Goal: Task Accomplishment & Management: Use online tool/utility

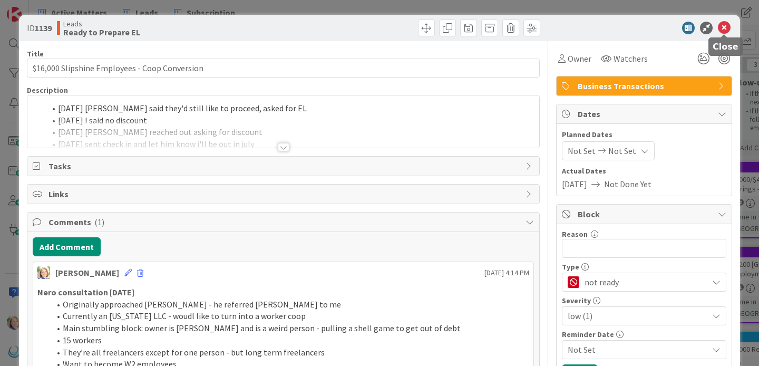
click at [723, 28] on icon at bounding box center [724, 28] width 13 height 13
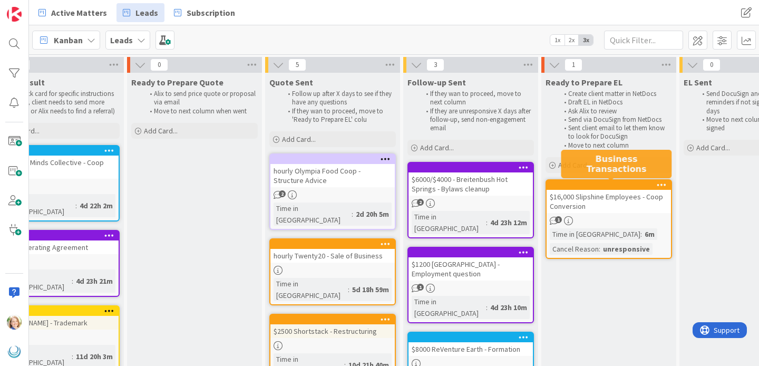
click at [620, 188] on div at bounding box center [611, 184] width 120 height 7
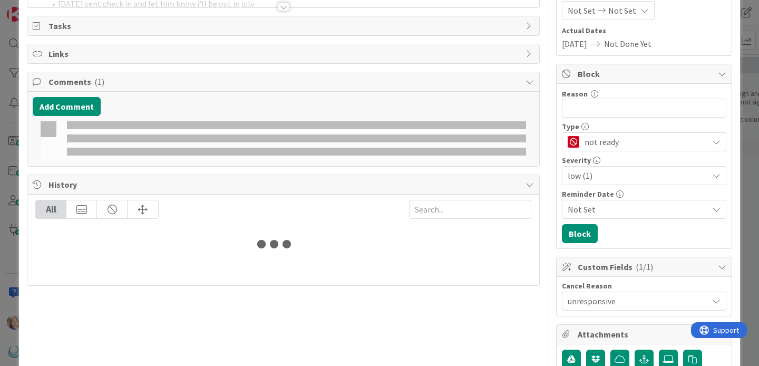
scroll to position [148, 0]
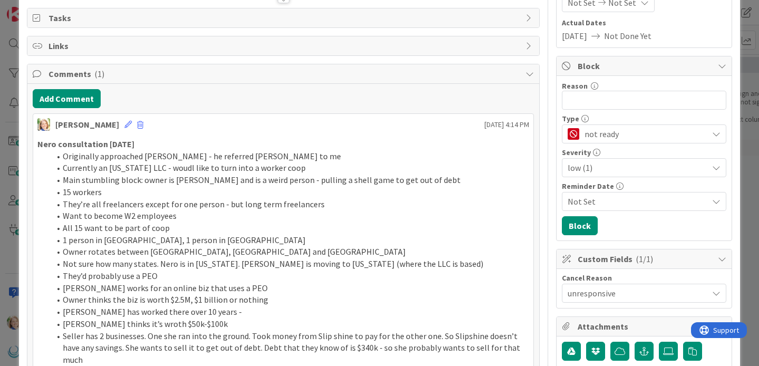
click at [603, 294] on span "unresponsive" at bounding box center [637, 293] width 140 height 13
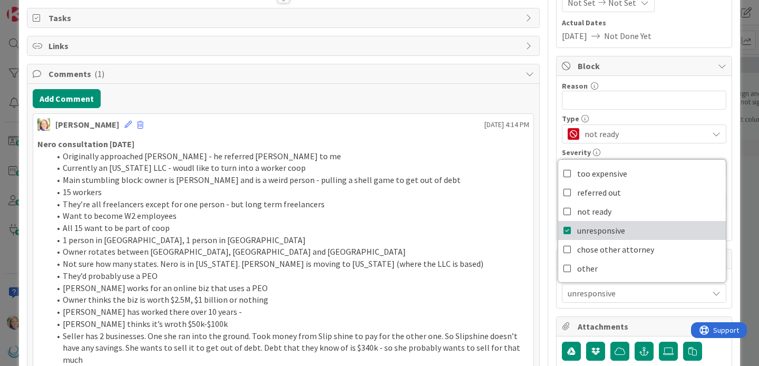
click at [567, 231] on icon at bounding box center [567, 230] width 8 height 16
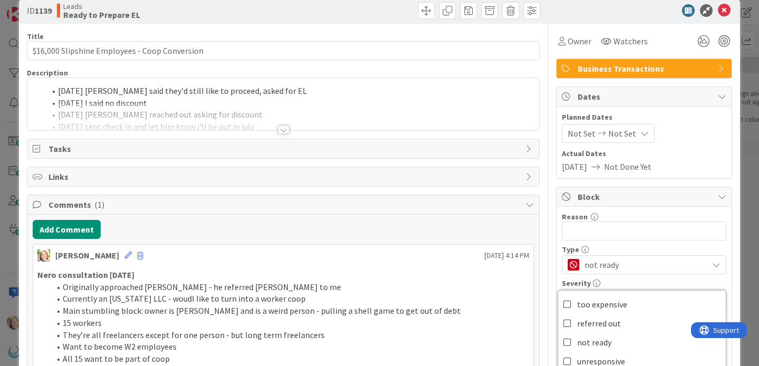
scroll to position [0, 0]
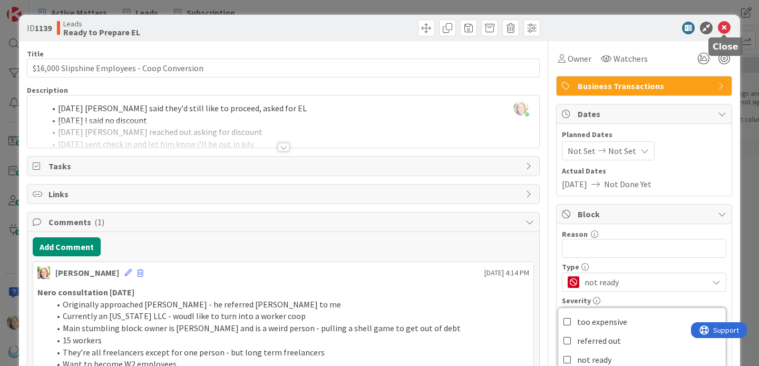
click at [724, 24] on icon at bounding box center [724, 28] width 13 height 13
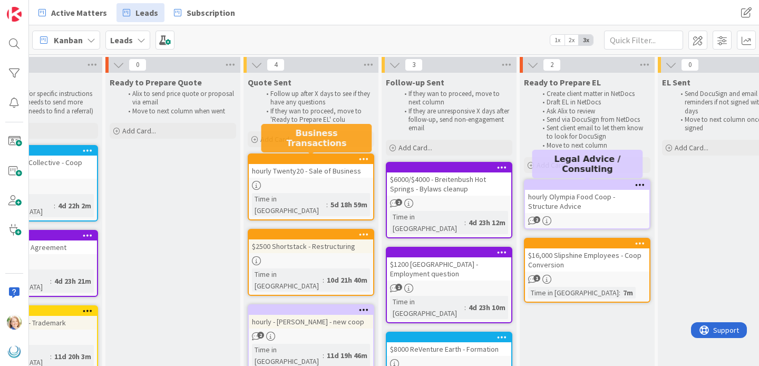
scroll to position [0, 343]
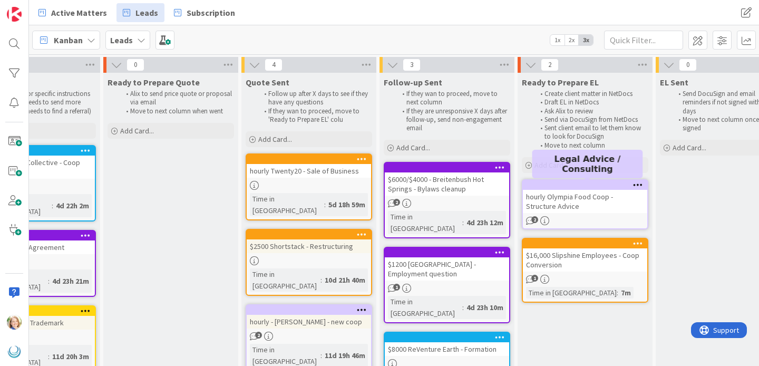
click at [569, 181] on div at bounding box center [587, 184] width 120 height 7
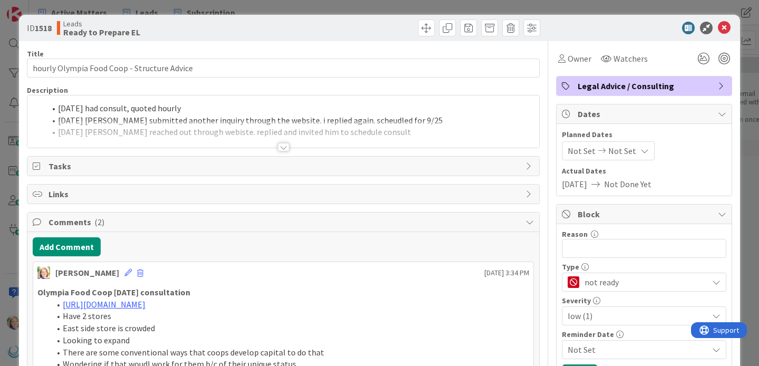
click at [57, 110] on div "[DATE] had consult, quoted hourly [DATE] [PERSON_NAME] submitted another inquir…" at bounding box center [283, 121] width 512 height 52
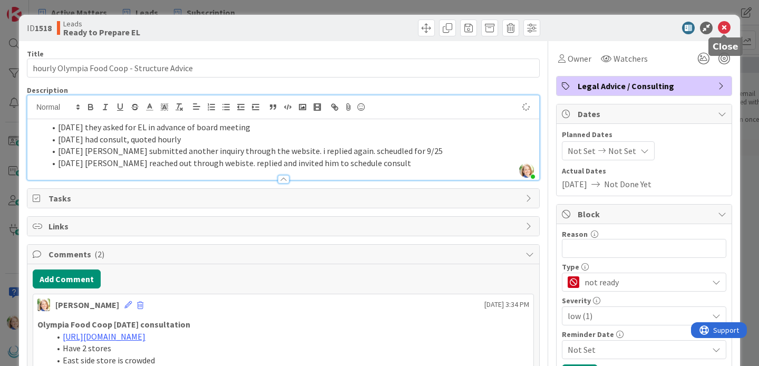
click at [724, 26] on icon at bounding box center [724, 28] width 13 height 13
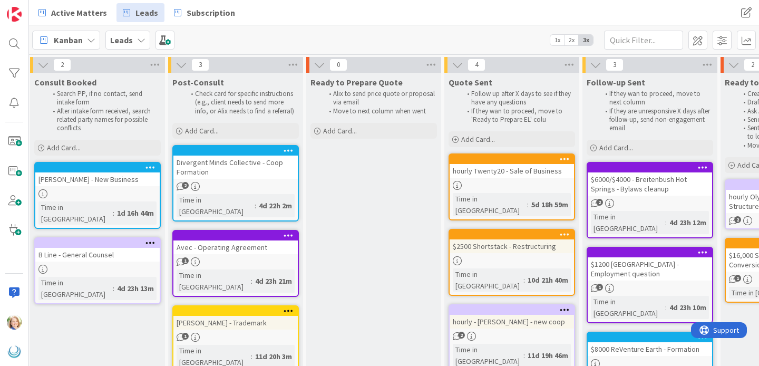
scroll to position [0, 140]
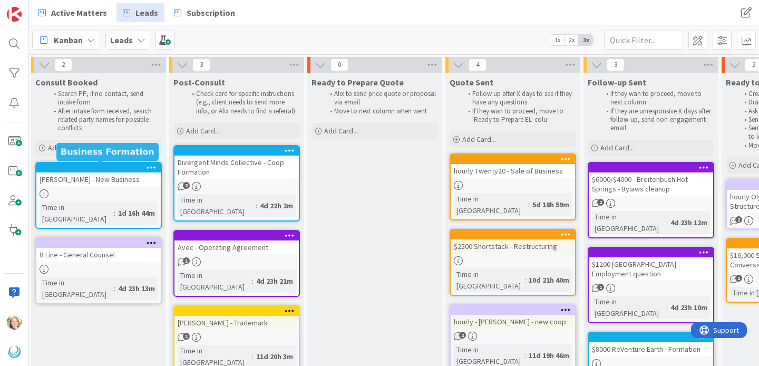
click at [65, 170] on div at bounding box center [101, 167] width 120 height 7
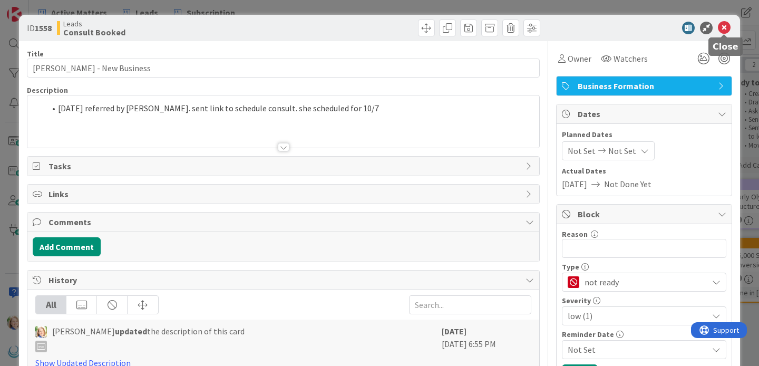
click at [725, 28] on icon at bounding box center [724, 28] width 13 height 13
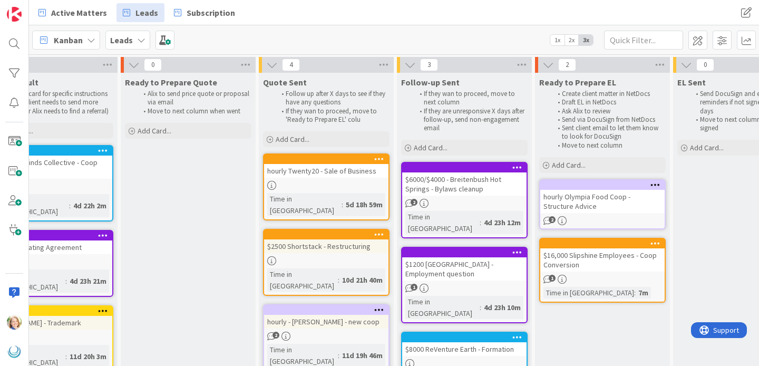
scroll to position [0, 333]
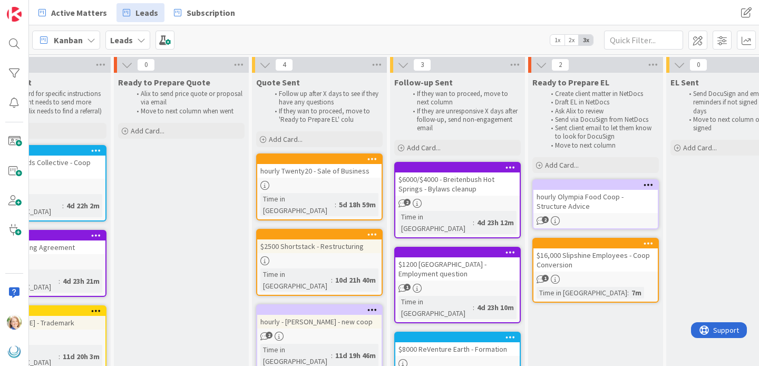
drag, startPoint x: 350, startPoint y: 153, endPoint x: 245, endPoint y: 11, distance: 176.3
